Goal: Task Accomplishment & Management: Complete application form

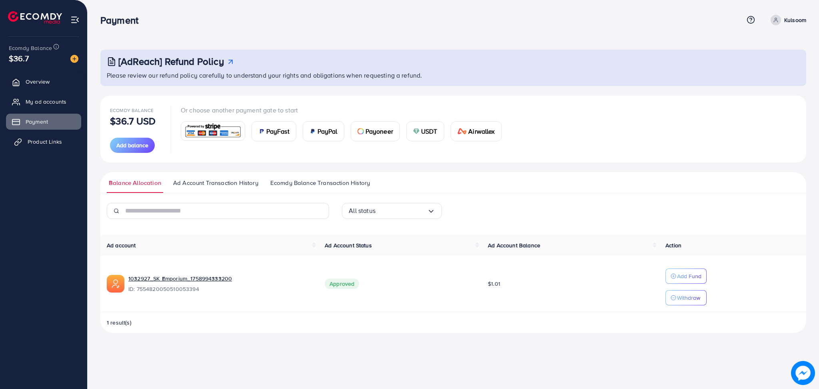
click at [36, 138] on span "Product Links" at bounding box center [45, 142] width 34 height 8
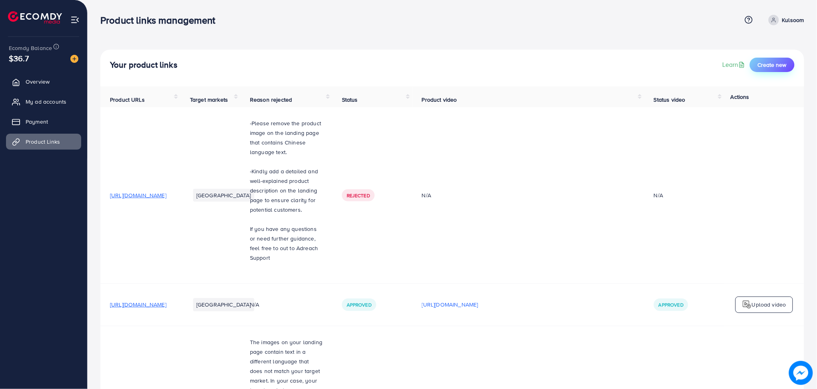
drag, startPoint x: 776, startPoint y: 73, endPoint x: 782, endPoint y: 63, distance: 11.9
click at [782, 63] on div "Your product links Learn Create new" at bounding box center [452, 68] width 704 height 37
click at [782, 63] on span "Create new" at bounding box center [772, 65] width 29 height 8
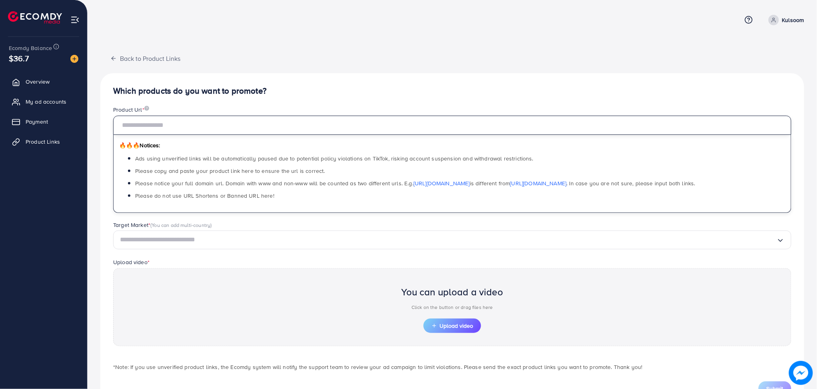
click at [249, 122] on input "text" at bounding box center [452, 125] width 678 height 19
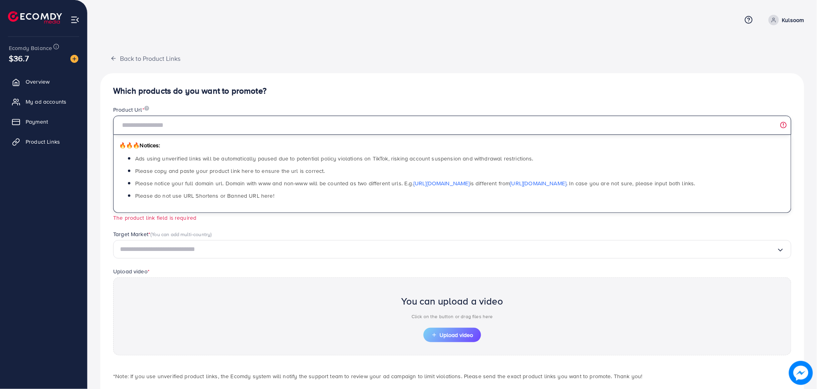
click at [147, 126] on input "text" at bounding box center [452, 125] width 678 height 19
paste input "**********"
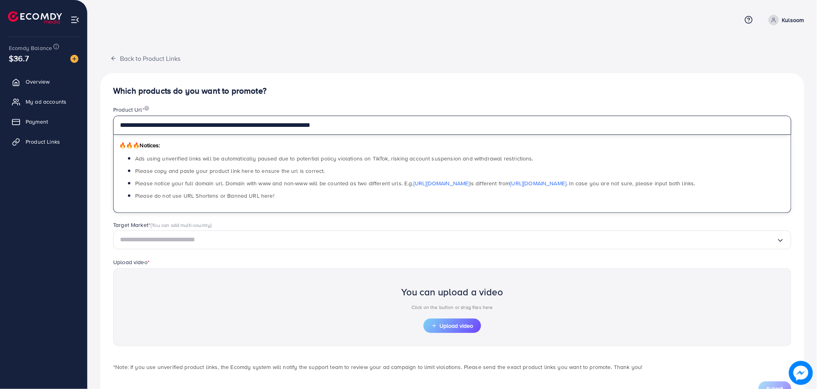
scroll to position [32, 0]
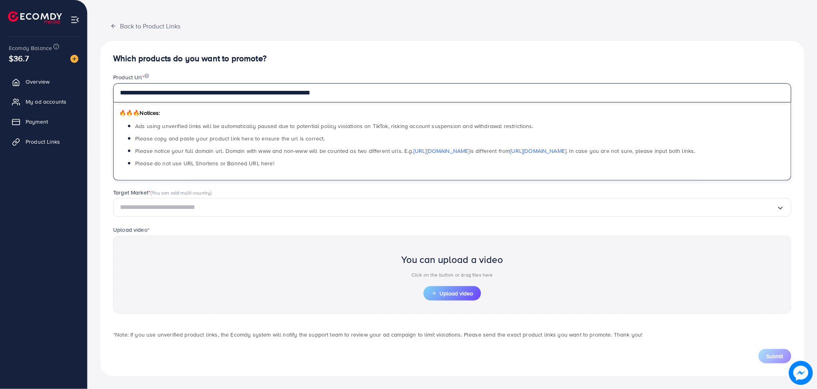
type input "**********"
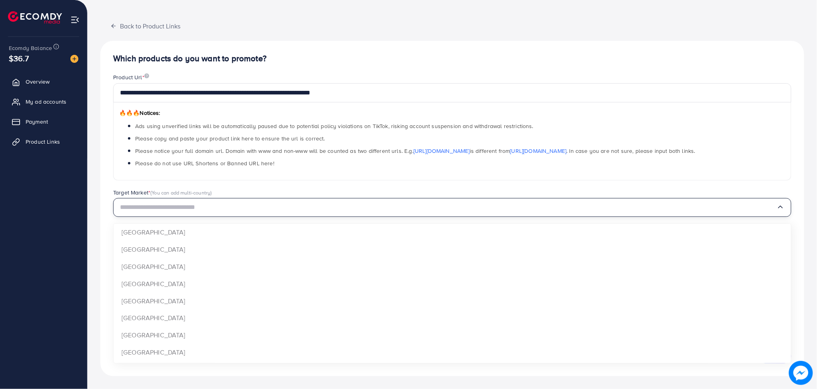
click at [266, 210] on input "Search for option" at bounding box center [448, 207] width 657 height 12
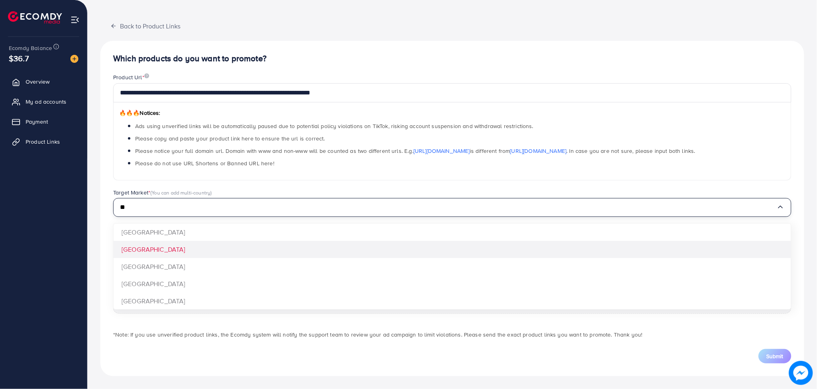
type input "**"
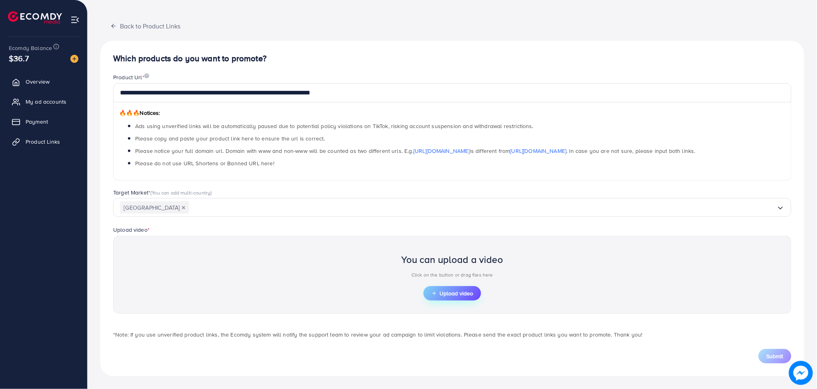
click at [446, 290] on span "Upload video" at bounding box center [452, 293] width 42 height 6
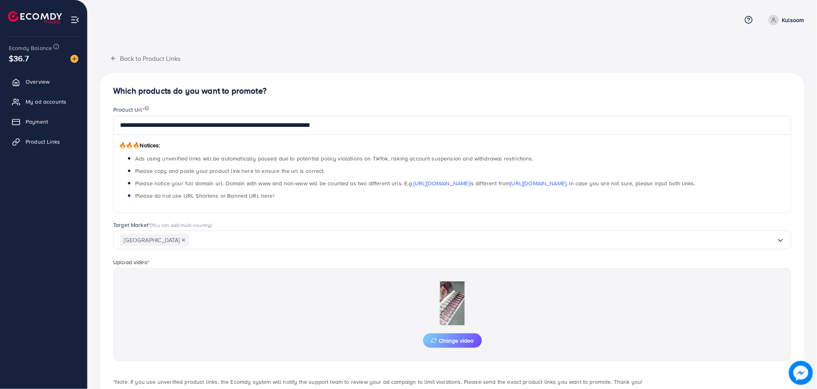
scroll to position [47, 0]
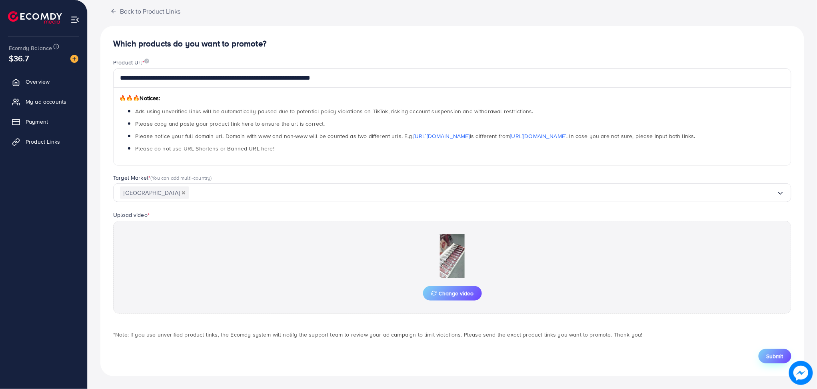
click at [776, 351] on button "Submit" at bounding box center [775, 356] width 33 height 14
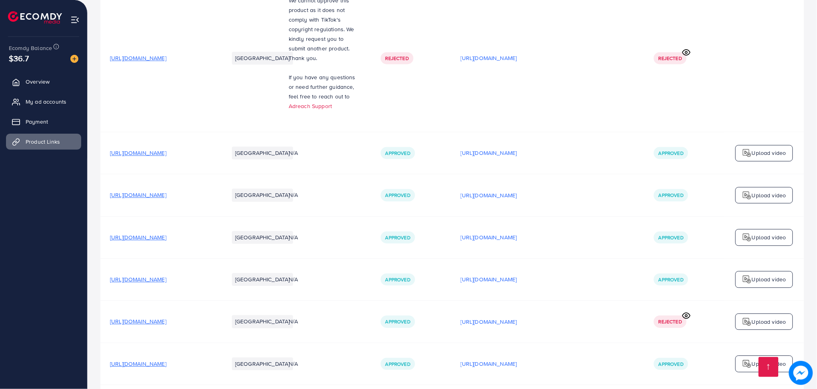
scroll to position [797, 0]
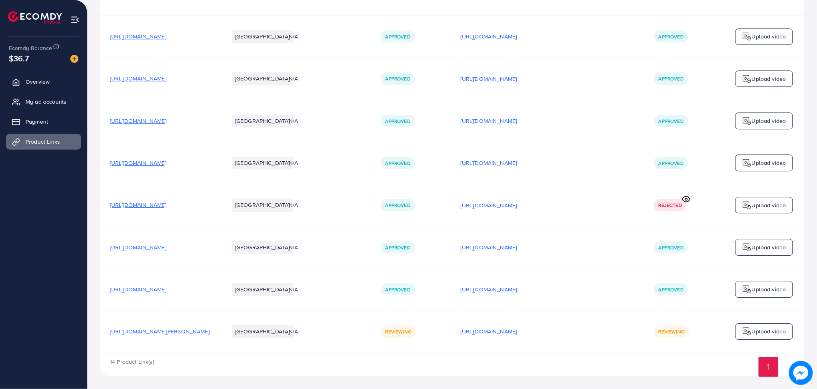
click at [502, 292] on p "[URL][DOMAIN_NAME]" at bounding box center [489, 289] width 56 height 10
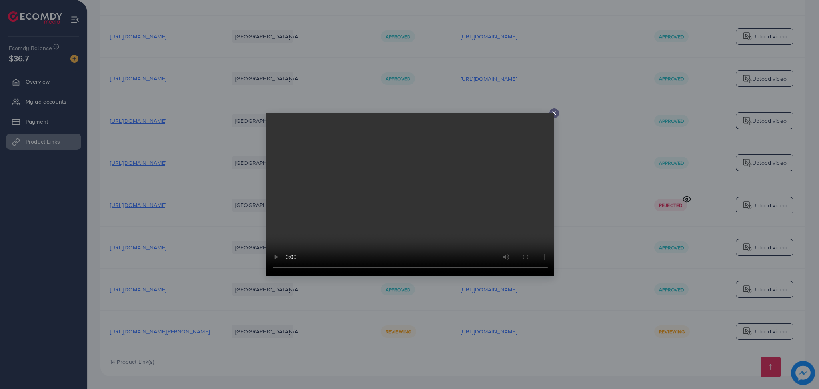
click at [552, 114] on video at bounding box center [410, 194] width 288 height 163
click at [555, 114] on icon at bounding box center [554, 113] width 6 height 6
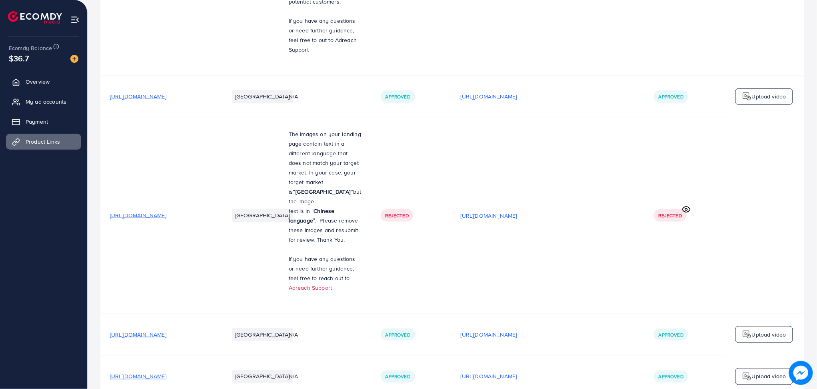
scroll to position [0, 0]
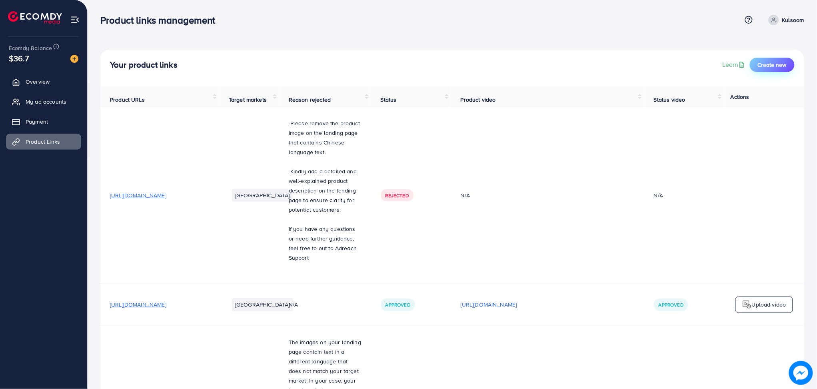
click at [787, 63] on button "Create new" at bounding box center [772, 65] width 45 height 14
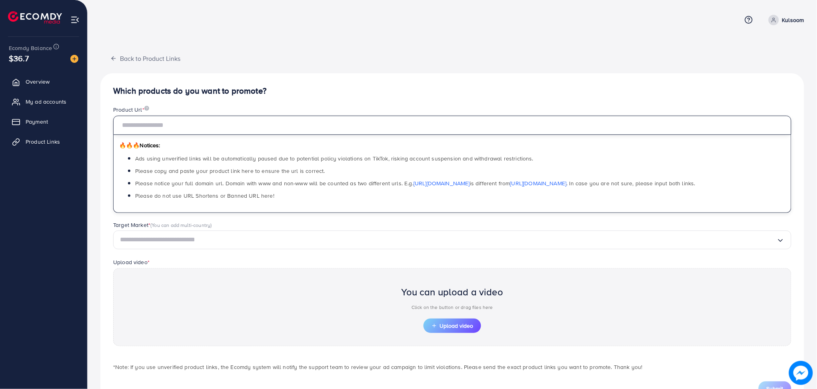
click at [229, 124] on input "text" at bounding box center [452, 125] width 678 height 19
paste input "**********"
type input "**********"
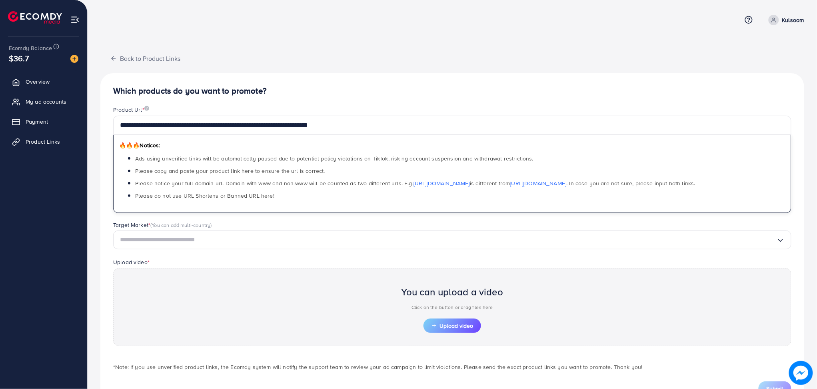
click at [192, 236] on input "Search for option" at bounding box center [448, 240] width 657 height 12
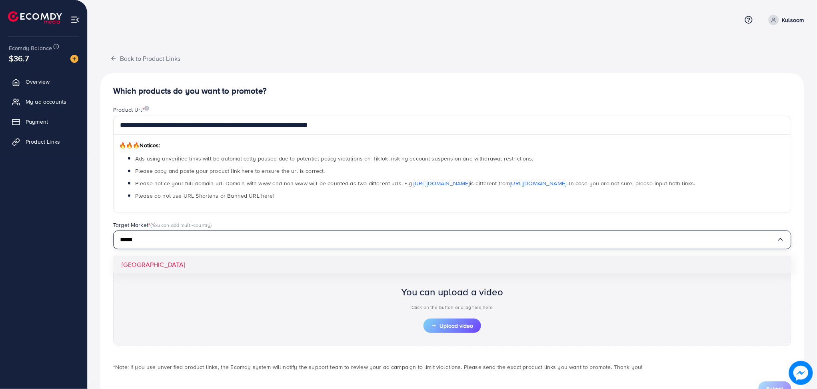
type input "*****"
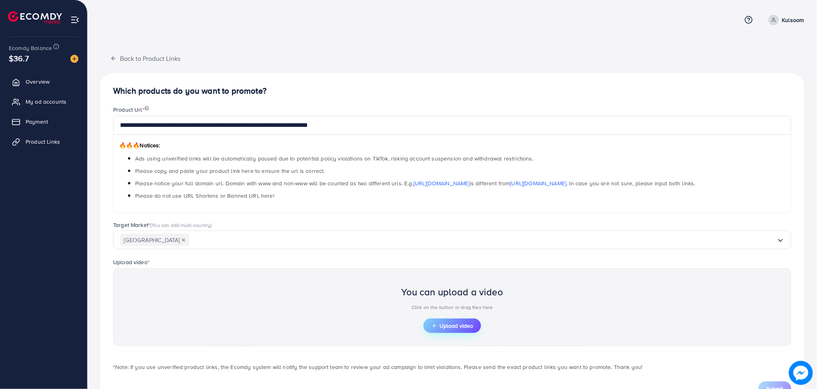
click at [465, 327] on span "Upload video" at bounding box center [452, 326] width 42 height 6
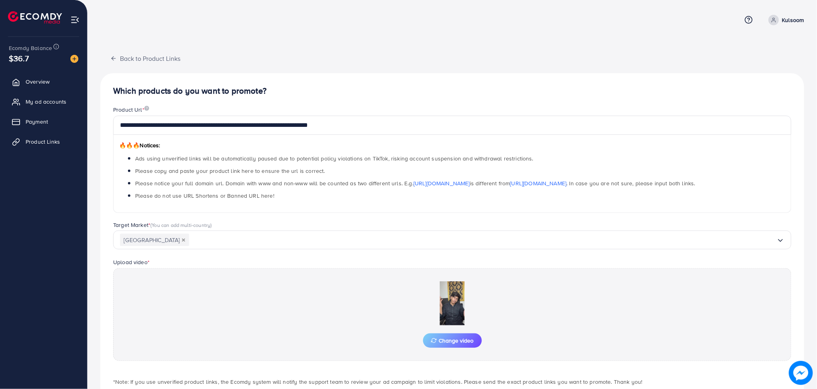
scroll to position [47, 0]
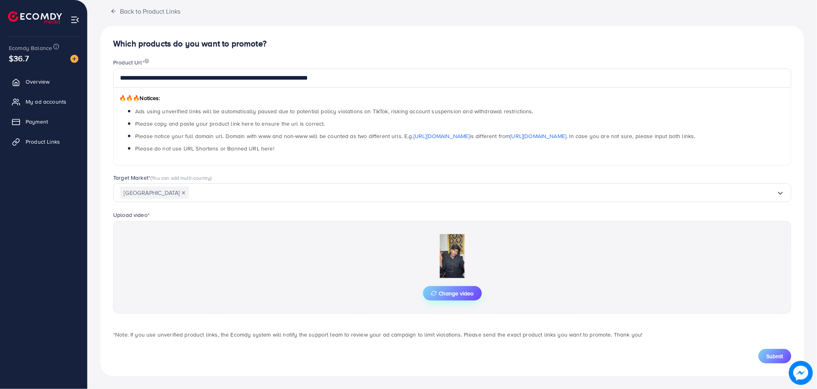
click at [447, 293] on span "Change video" at bounding box center [452, 293] width 43 height 6
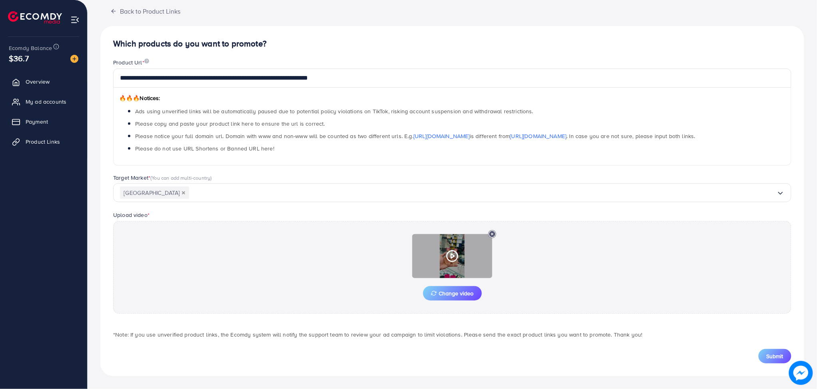
click at [461, 254] on div at bounding box center [452, 256] width 80 height 44
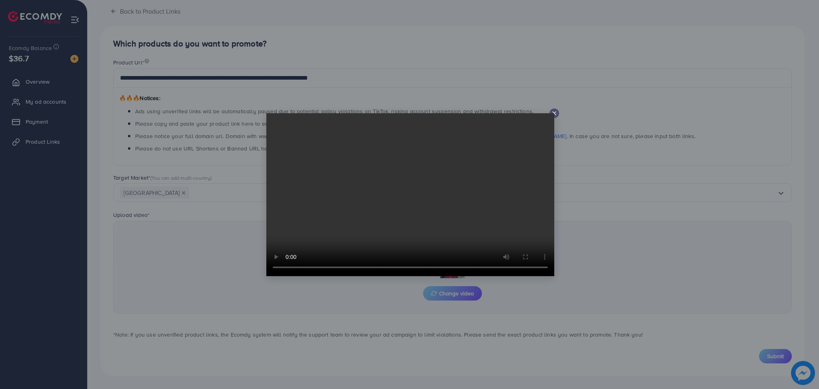
click at [602, 266] on div at bounding box center [409, 194] width 819 height 389
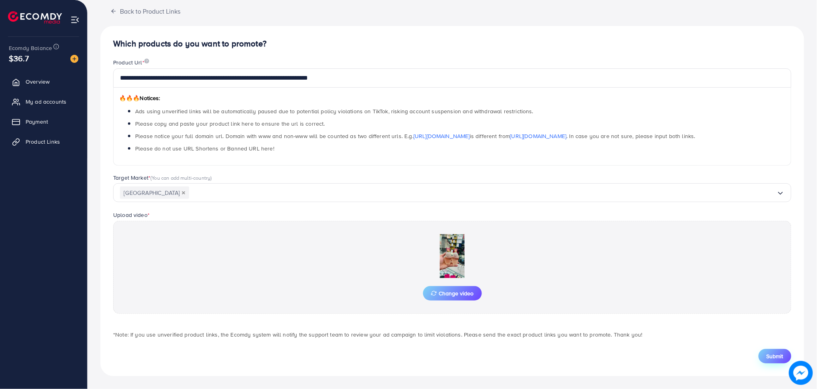
click at [767, 351] on button "Submit" at bounding box center [775, 356] width 33 height 14
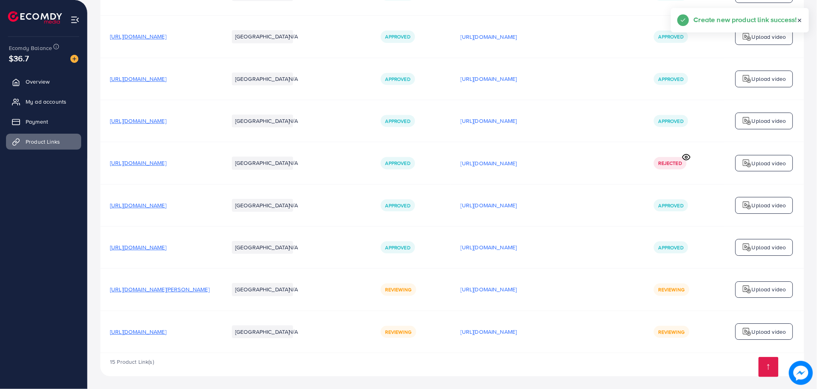
scroll to position [839, 0]
